Goal: Find specific page/section: Find specific page/section

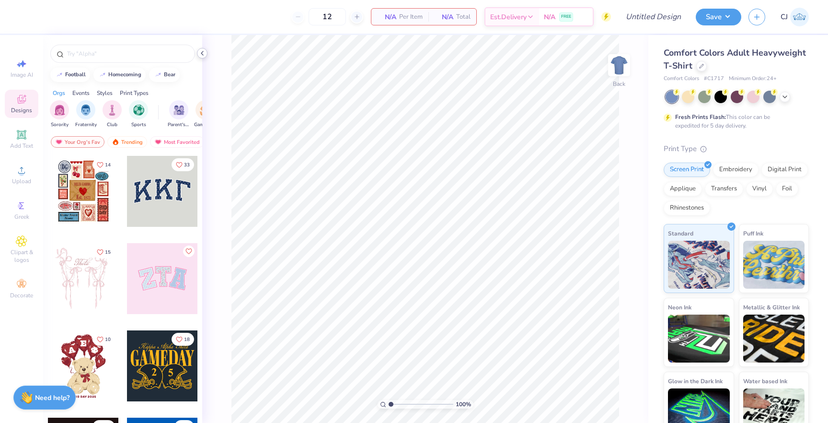
click at [203, 53] on icon at bounding box center [202, 53] width 8 height 8
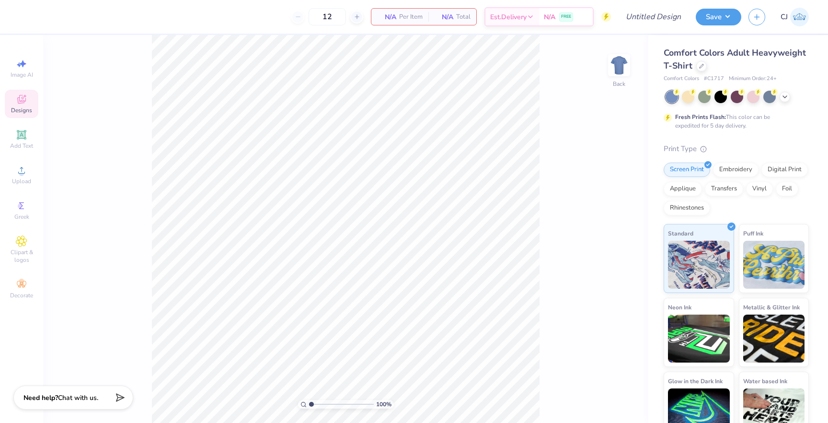
click at [20, 100] on icon at bounding box center [21, 99] width 9 height 9
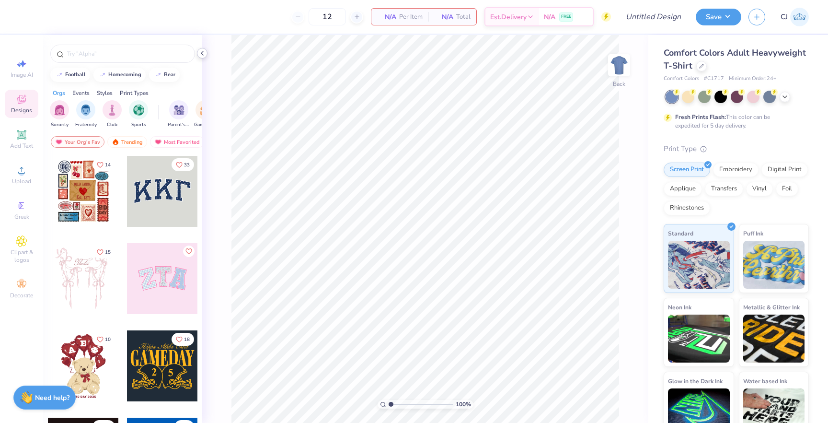
click at [203, 53] on icon at bounding box center [202, 53] width 8 height 8
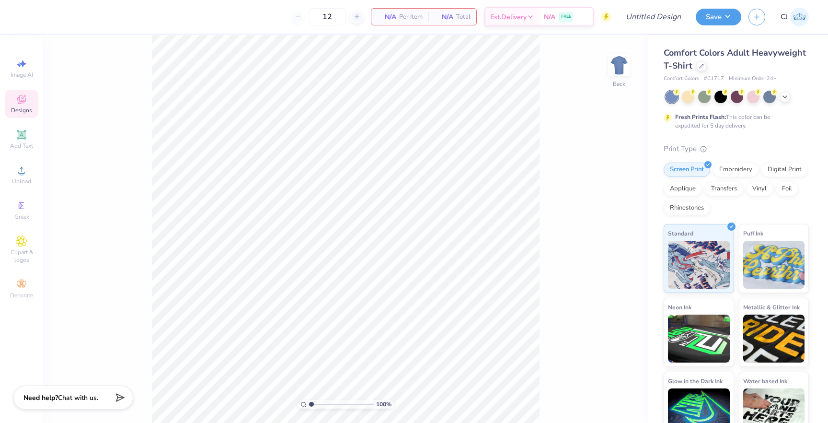
click at [31, 108] on span "Designs" at bounding box center [21, 110] width 21 height 8
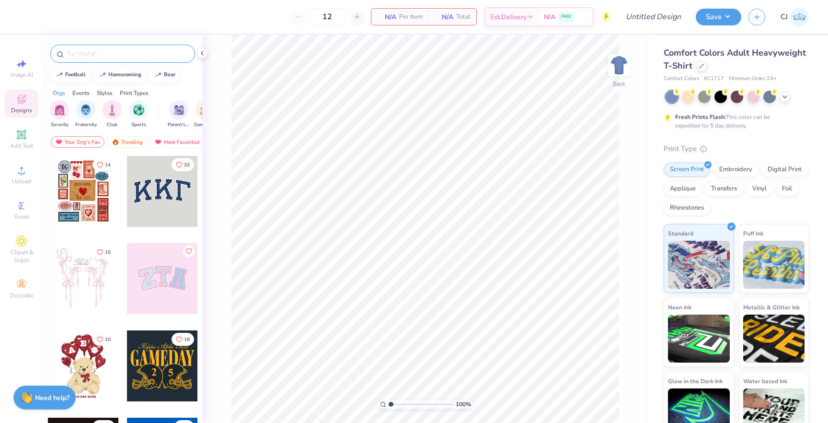
click at [101, 55] on input "text" at bounding box center [127, 54] width 123 height 10
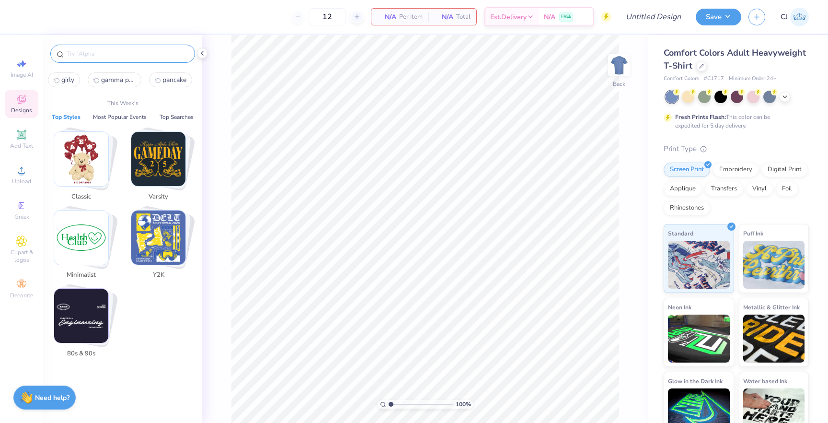
click at [23, 109] on span "Designs" at bounding box center [21, 110] width 21 height 8
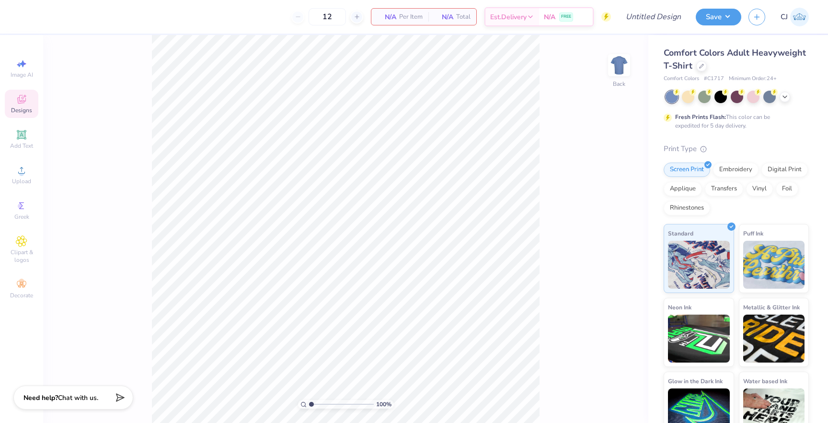
click at [14, 103] on div "Designs" at bounding box center [22, 104] width 34 height 28
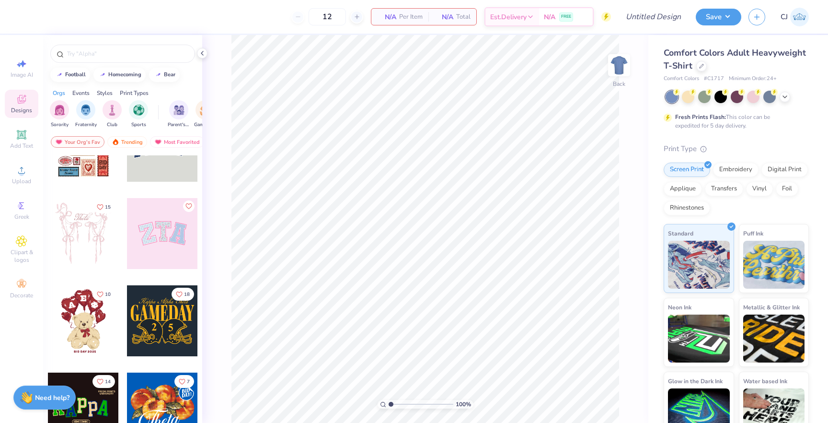
scroll to position [50, 0]
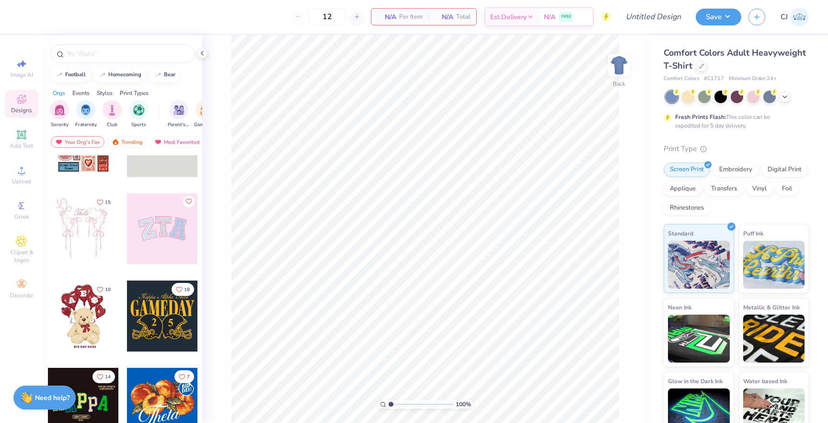
click at [145, 226] on div at bounding box center [162, 228] width 71 height 71
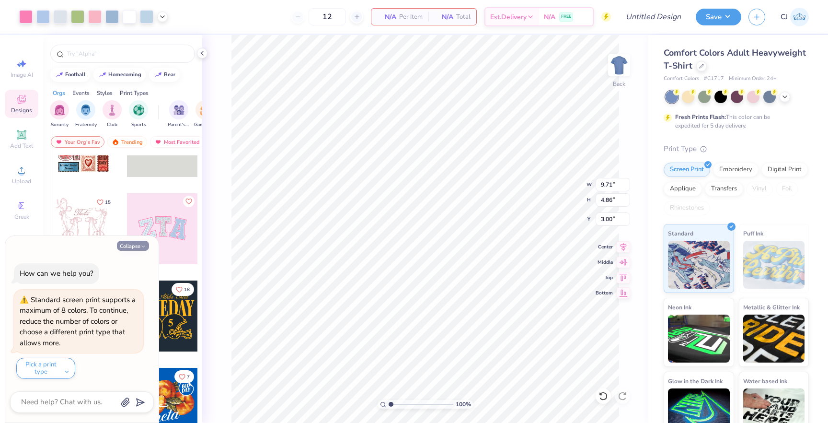
click at [131, 245] on button "Collapse" at bounding box center [133, 246] width 32 height 10
type textarea "x"
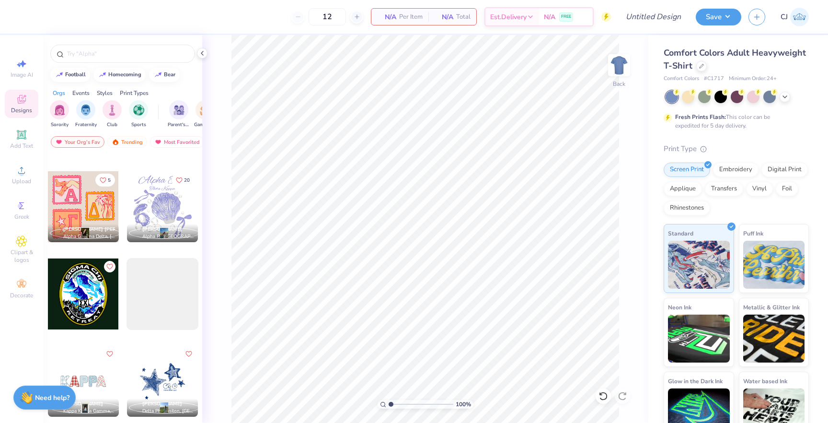
scroll to position [3564, 0]
